Goal: Information Seeking & Learning: Learn about a topic

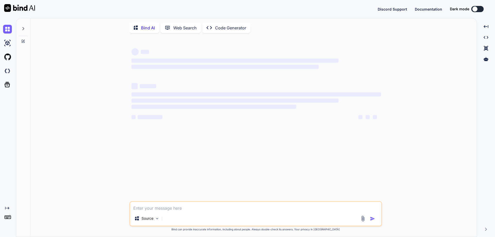
type textarea "x"
type textarea "// Online Java Compiler // Use this editor to write, compile and run your Java …"
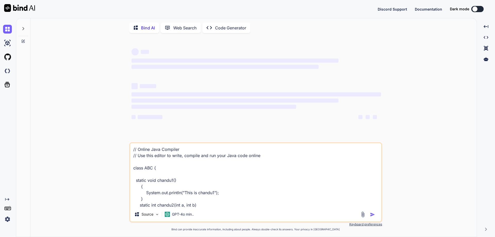
scroll to position [87, 0]
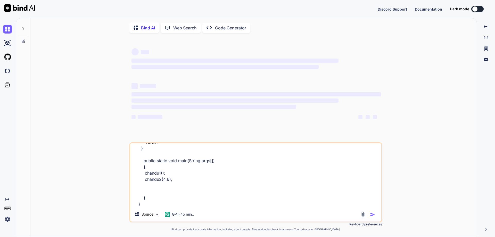
type textarea "x"
type textarea "// Online Java Compiler // Use this editor to write, compile and run your Java …"
type textarea "x"
type textarea "// Online Java Compiler // Use this editor to write, compile and run your Java …"
type textarea "x"
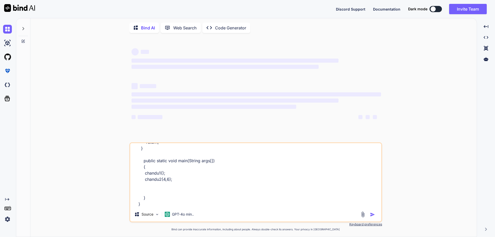
type textarea "// Online Java Compiler // Use this editor to write, compile and run your Java …"
type textarea "x"
type textarea "// Online Java Compiler // Use this editor to write, compile and run your Java …"
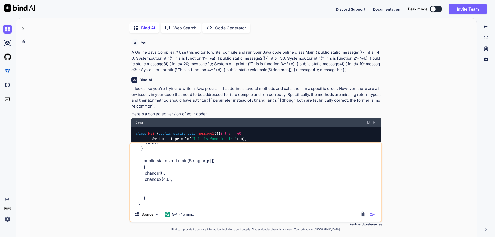
type textarea "x"
type textarea "// Online Java Compiler // Use this editor to write, compile and run your Java …"
type textarea "x"
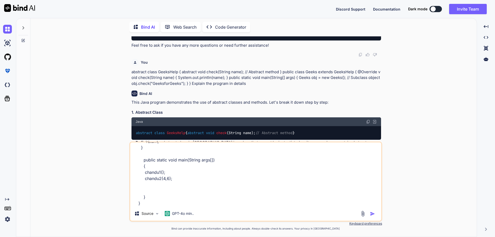
type textarea "// Online Java Compiler // Use this editor to write, compile and run your Java …"
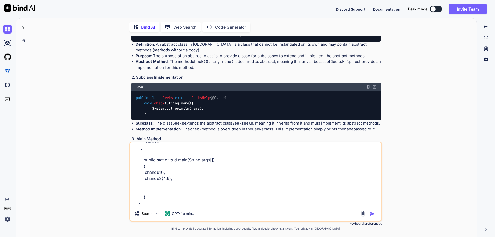
scroll to position [379, 0]
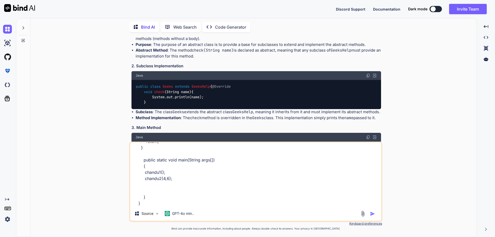
type textarea "x"
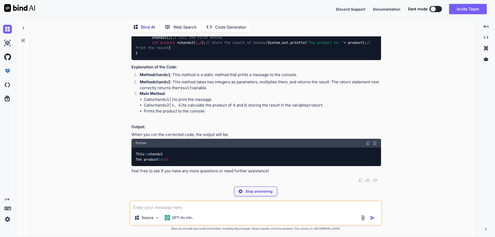
scroll to position [825, 0]
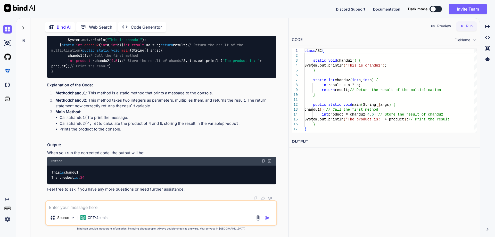
type textarea "x"
drag, startPoint x: 68, startPoint y: 124, endPoint x: 96, endPoint y: 125, distance: 27.4
click at [96, 74] on code "class ABC { static void chandu1 () { System.out.println( "This is chandu1" ); }…" at bounding box center [157, 53] width 213 height 42
click at [90, 74] on code "class ABC { static void chandu1 () { System.out.println( "This is chandu1" ); }…" at bounding box center [157, 53] width 213 height 42
click at [92, 47] on span "chandu2" at bounding box center [91, 45] width 14 height 5
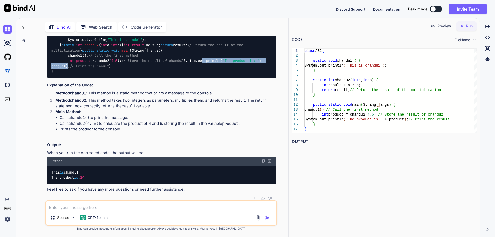
drag, startPoint x: 69, startPoint y: 155, endPoint x: 167, endPoint y: 154, distance: 97.8
click at [167, 74] on code "class ABC { static void chandu1 () { System.out.println( "This is chandu1" ); }…" at bounding box center [157, 53] width 213 height 42
click at [105, 78] on div "class ABC { static void chandu1 () { System.out.println( "This is chandu1" ); }…" at bounding box center [161, 53] width 229 height 50
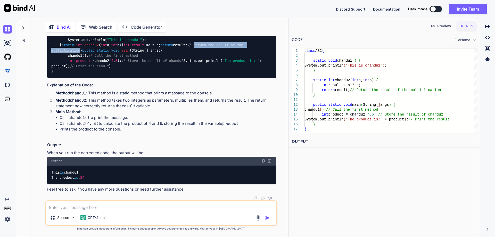
drag, startPoint x: 106, startPoint y: 151, endPoint x: 190, endPoint y: 149, distance: 84.1
click at [190, 78] on div "class ABC { static void chandu1 () { System.out.println( "This is chandu1" ); }…" at bounding box center [161, 53] width 229 height 50
click at [90, 74] on code "class ABC { static void chandu1 () { System.out.println( "This is chandu1" ); }…" at bounding box center [157, 53] width 213 height 42
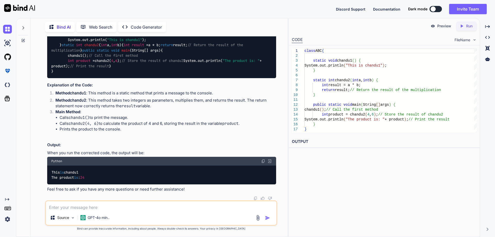
click at [132, 47] on span "result" at bounding box center [138, 45] width 12 height 5
click at [102, 74] on code "class ABC { static void chandu1 () { System.out.println( "This is chandu1" ); }…" at bounding box center [157, 53] width 213 height 42
click at [84, 63] on span "product" at bounding box center [83, 61] width 14 height 5
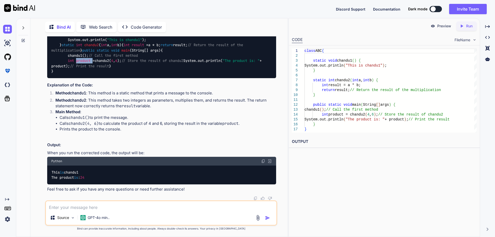
click at [84, 63] on span "product" at bounding box center [83, 61] width 14 height 5
click at [106, 74] on code "class ABC { static void chandu1 () { System.out.println( "This is chandu1" ); }…" at bounding box center [157, 53] width 213 height 42
click at [158, 74] on code "class ABC { static void chandu1 () { System.out.println( "This is chandu1" ); }…" at bounding box center [157, 53] width 213 height 42
drag, startPoint x: 77, startPoint y: 93, endPoint x: 89, endPoint y: 93, distance: 11.9
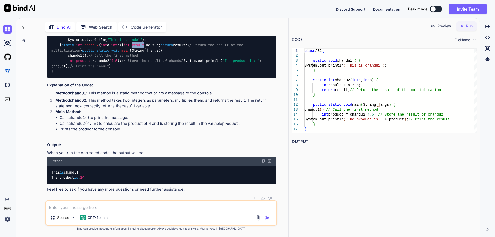
click at [132, 47] on span "result" at bounding box center [138, 45] width 12 height 5
drag, startPoint x: 83, startPoint y: 99, endPoint x: 97, endPoint y: 99, distance: 13.4
click at [97, 74] on code "class ABC { static void chandu1 () { System.out.println( "This is chandu1" ); }…" at bounding box center [157, 53] width 213 height 42
click at [111, 53] on span "void" at bounding box center [115, 50] width 8 height 5
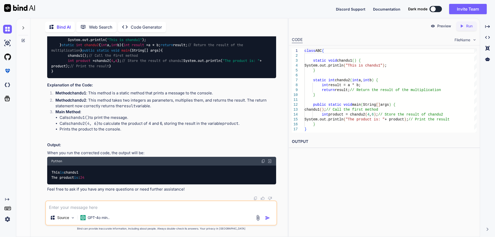
scroll to position [825, 0]
drag, startPoint x: 52, startPoint y: 81, endPoint x: 62, endPoint y: 166, distance: 85.1
click at [62, 78] on div "class ABC { static void chandu1 () { System.out.println( "This is chandu1" ); }…" at bounding box center [161, 53] width 229 height 50
copy code "class ABC { static void chandu1 () { System.out.println( "This is chandu1" ); }…"
click at [91, 78] on div "class ABC { static void chandu1 () { System.out.println( "This is chandu1" ); }…" at bounding box center [161, 53] width 229 height 50
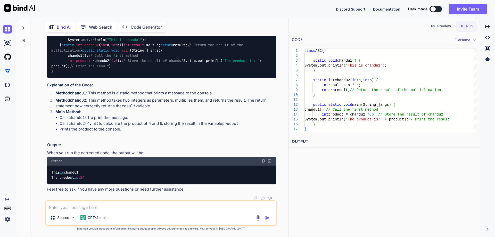
drag, startPoint x: 53, startPoint y: 167, endPoint x: 52, endPoint y: 76, distance: 90.3
click at [52, 76] on div "class ABC { static void chandu1 () { System.out.println( "This is chandu1" ); }…" at bounding box center [161, 53] width 229 height 50
copy code "class ABC { static void chandu1 () { System.out.println( "This is chandu1" ); }…"
click at [100, 74] on code "class ABC { static void chandu1 () { System.out.println( "This is chandu1" ); }…" at bounding box center [157, 53] width 213 height 42
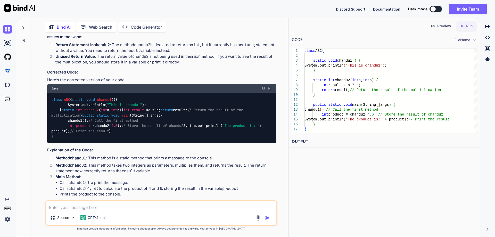
scroll to position [696, 0]
